Goal: Task Accomplishment & Management: Complete application form

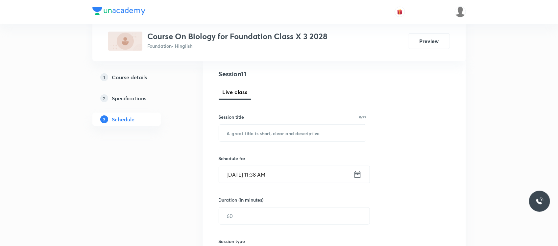
scroll to position [75, 0]
click at [251, 131] on input "text" at bounding box center [292, 131] width 147 height 17
paste input "Control and coordination"
type input "Control and coordination"
click at [281, 175] on input "Sep 6, 2025, 11:38 AM" at bounding box center [286, 172] width 134 height 17
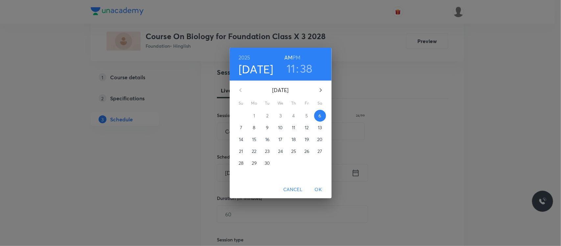
click at [311, 67] on h3 "38" at bounding box center [306, 68] width 12 height 14
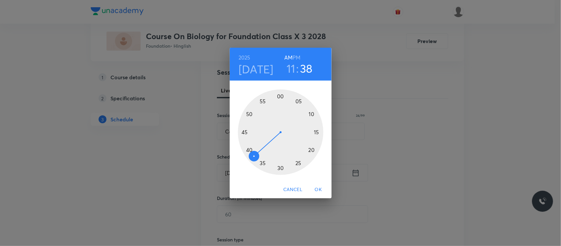
click at [249, 152] on div at bounding box center [280, 131] width 85 height 85
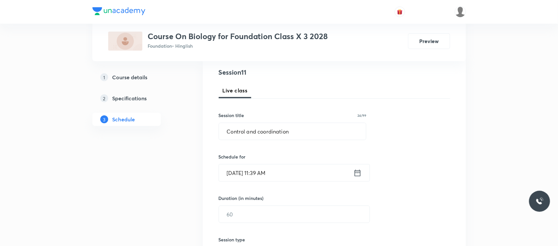
click at [275, 172] on input "Sep 6, 2025, 11:39 AM" at bounding box center [286, 172] width 134 height 17
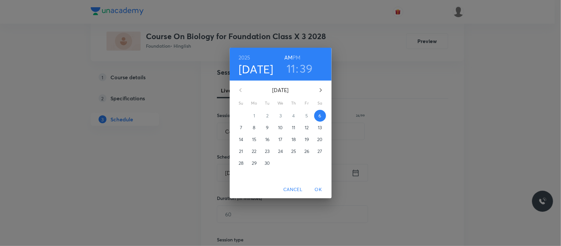
click at [305, 72] on h3 "39" at bounding box center [306, 68] width 13 height 14
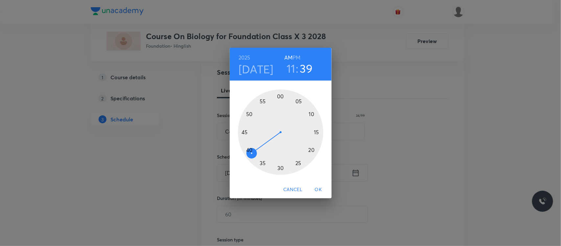
click at [249, 148] on div at bounding box center [280, 131] width 85 height 85
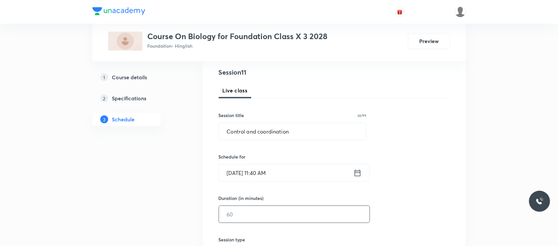
click at [263, 209] on input "text" at bounding box center [294, 214] width 151 height 17
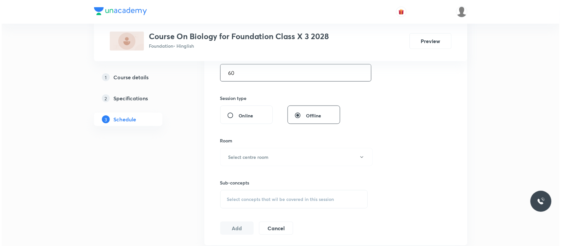
scroll to position [231, 0]
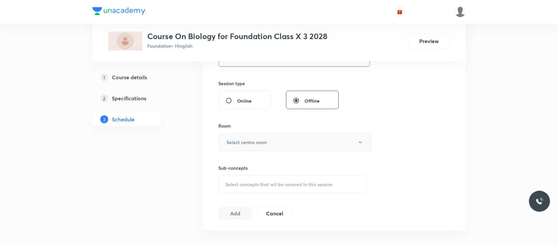
type input "60"
click at [277, 147] on button "Select centre room" at bounding box center [295, 142] width 153 height 18
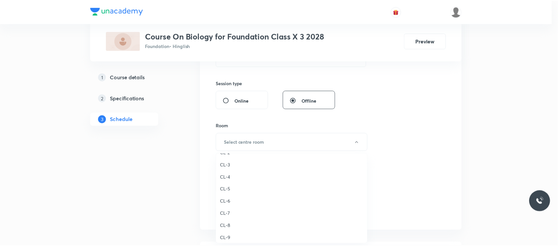
scroll to position [202, 0]
click at [232, 215] on span "CL-7" at bounding box center [293, 215] width 144 height 7
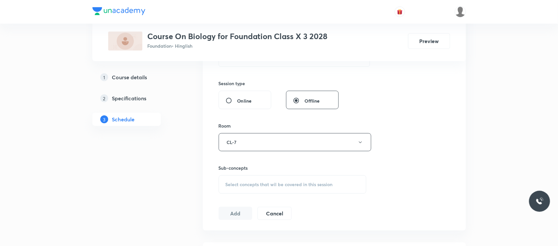
click at [248, 186] on span "Select concepts that wil be covered in this session" at bounding box center [279, 184] width 107 height 5
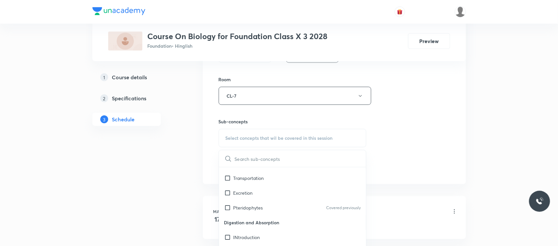
scroll to position [473, 0]
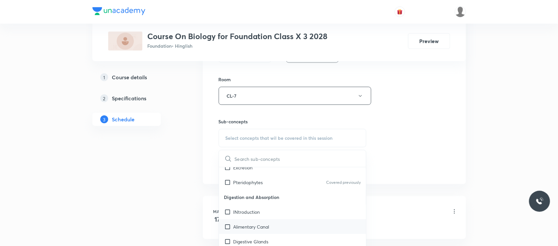
click at [254, 229] on p "Alimentary Canal" at bounding box center [251, 226] width 36 height 7
checkbox input "true"
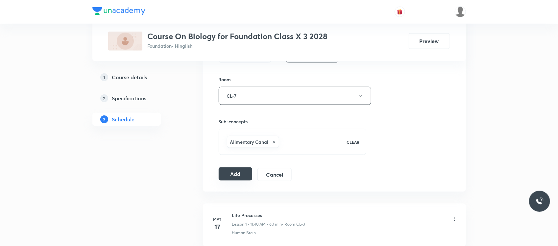
click at [227, 168] on button "Add" at bounding box center [236, 173] width 34 height 13
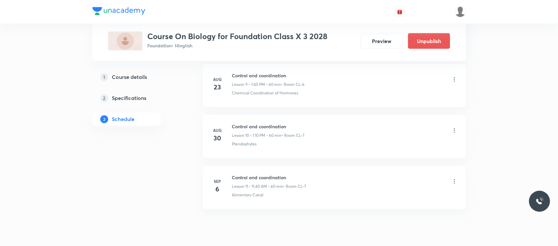
scroll to position [541, 0]
